Goal: Navigation & Orientation: Find specific page/section

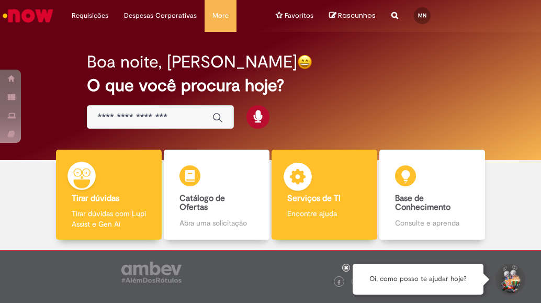
click at [378, 206] on div "Serviços de TI Serviços de TI Encontre ajuda" at bounding box center [325, 195] width 106 height 91
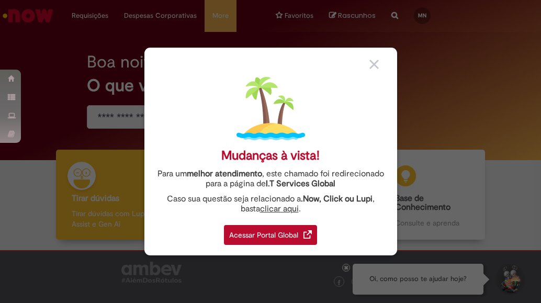
click at [366, 65] on div "Mudanças à vista! Para um melhor atendimento , este chamado foi redirecionado p…" at bounding box center [270, 152] width 253 height 208
click at [372, 63] on img at bounding box center [374, 64] width 9 height 9
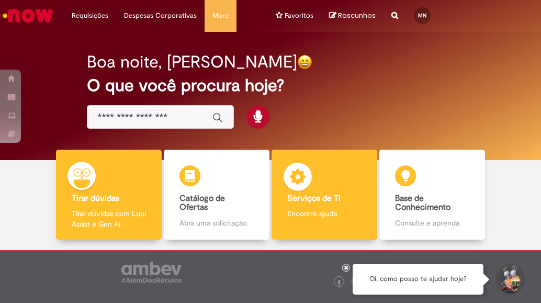
click at [378, 171] on div "Serviços de TI Serviços de TI Encontre ajuda" at bounding box center [325, 195] width 106 height 91
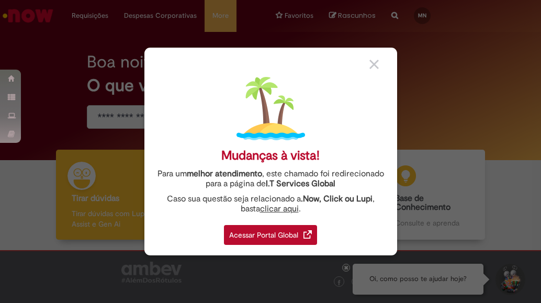
click at [304, 226] on div "Acessar Portal Global" at bounding box center [270, 235] width 93 height 20
click at [279, 234] on div "Acessar Portal Global" at bounding box center [270, 235] width 93 height 20
